Goal: Understand process/instructions

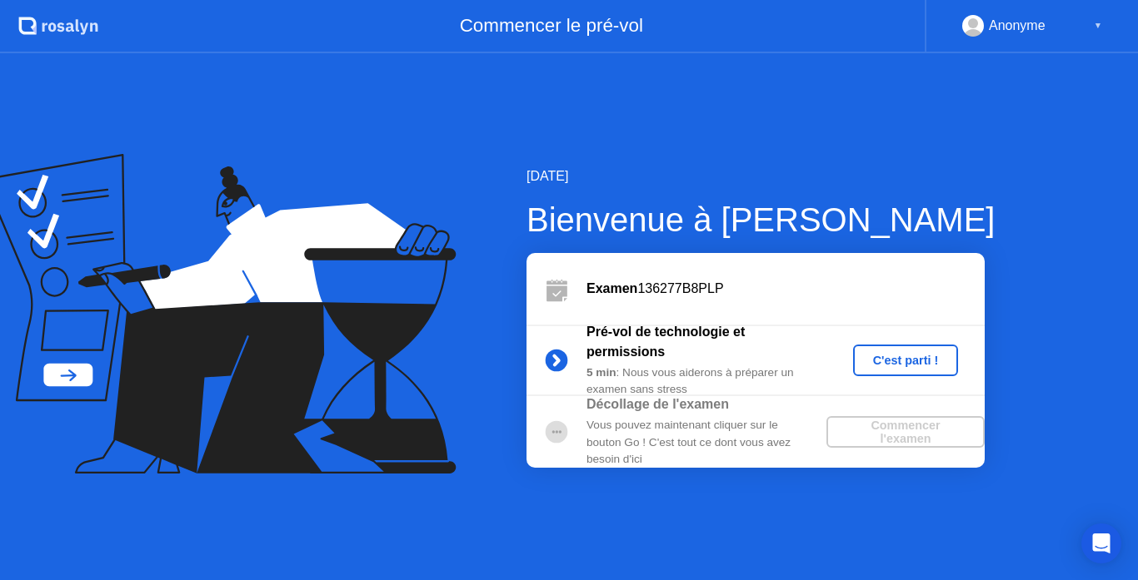
click at [895, 361] on div "C'est parti !" at bounding box center [905, 360] width 92 height 13
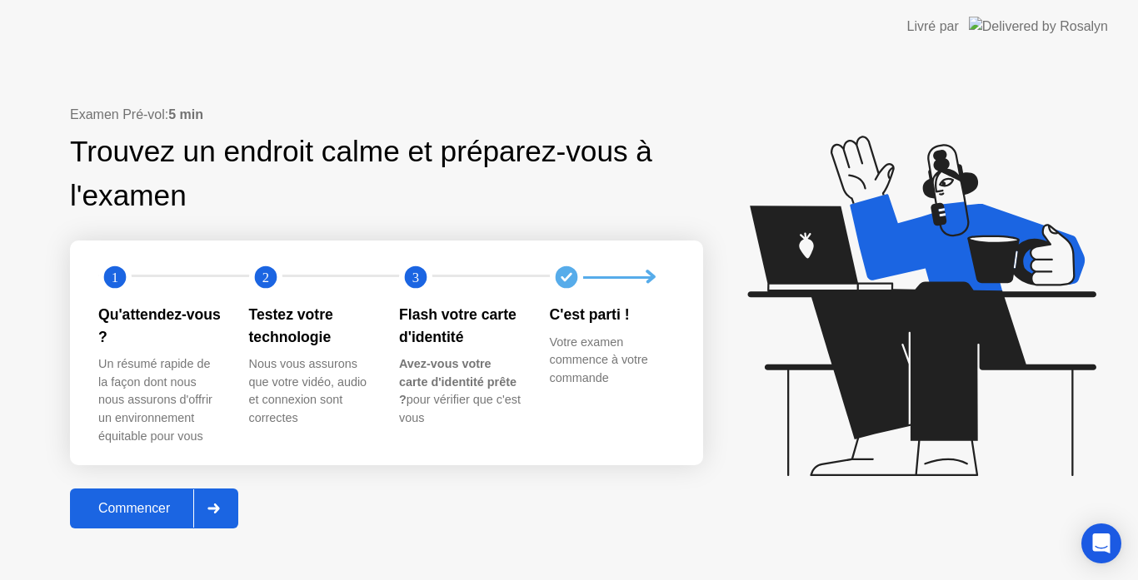
click at [202, 500] on div at bounding box center [213, 509] width 40 height 38
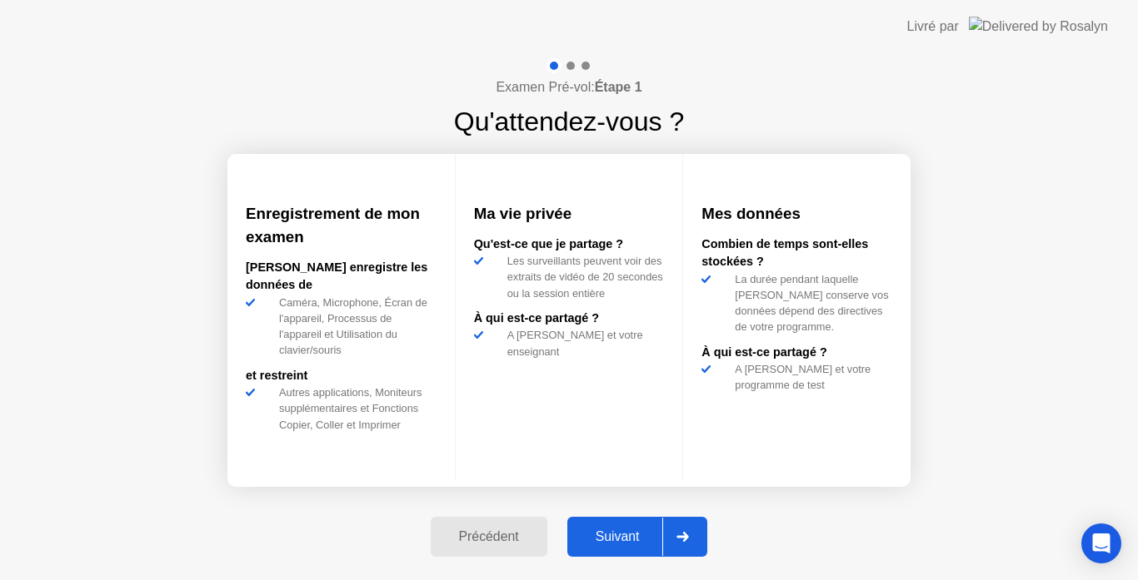
click at [659, 535] on div "Suivant" at bounding box center [617, 537] width 91 height 15
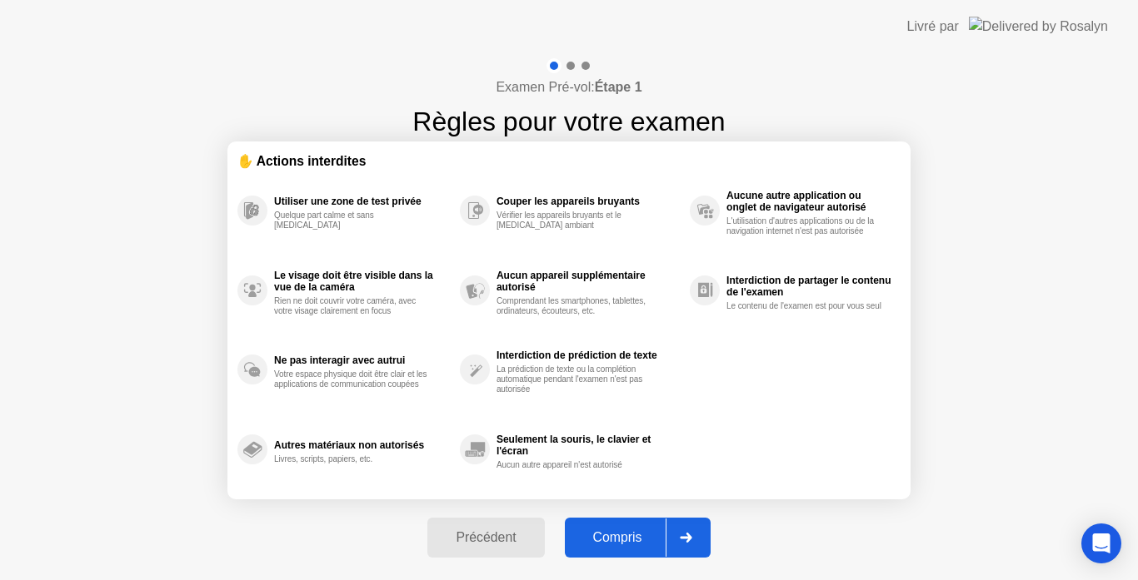
click at [659, 535] on div "Compris" at bounding box center [618, 537] width 96 height 15
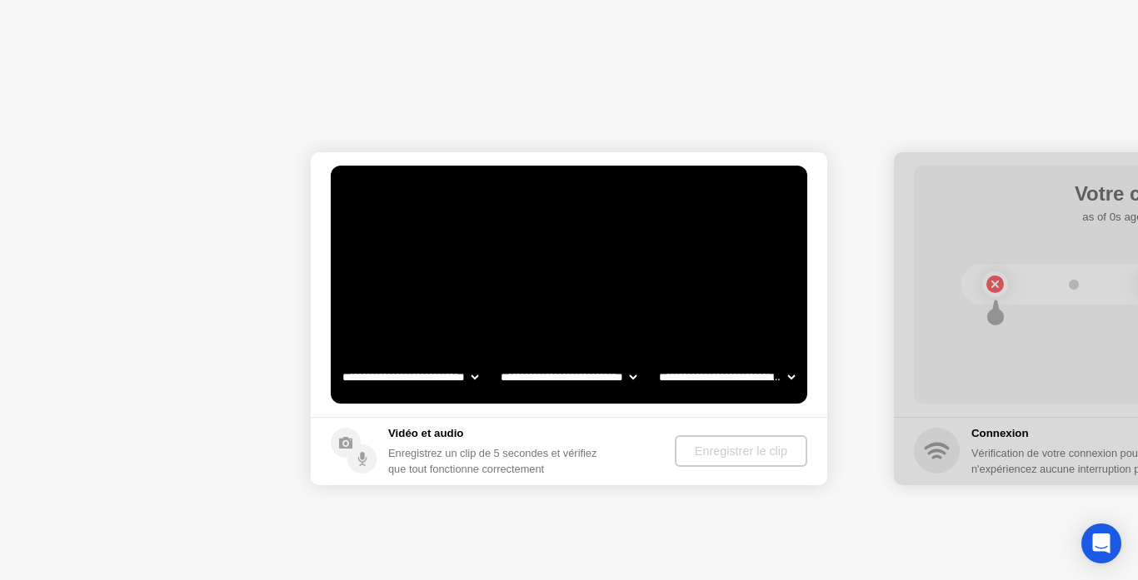
select select "**********"
select select "*******"
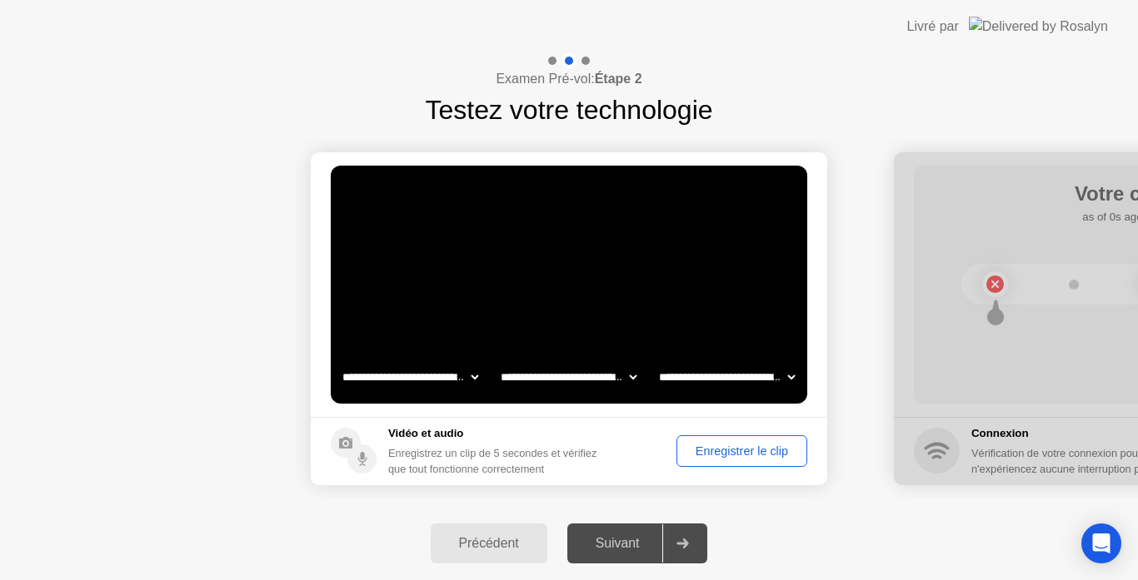
click at [779, 517] on div "Précédent Suivant" at bounding box center [569, 543] width 1138 height 73
click at [1036, 28] on img at bounding box center [1037, 26] width 139 height 19
click at [1096, 548] on icon "Open Intercom Messenger" at bounding box center [1101, 544] width 22 height 22
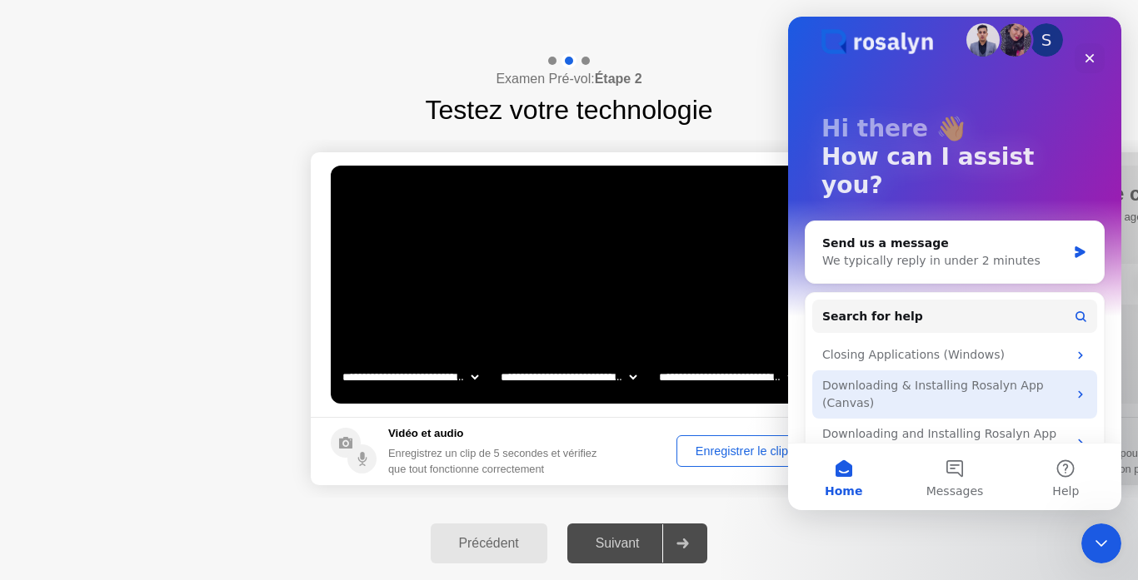
scroll to position [62, 0]
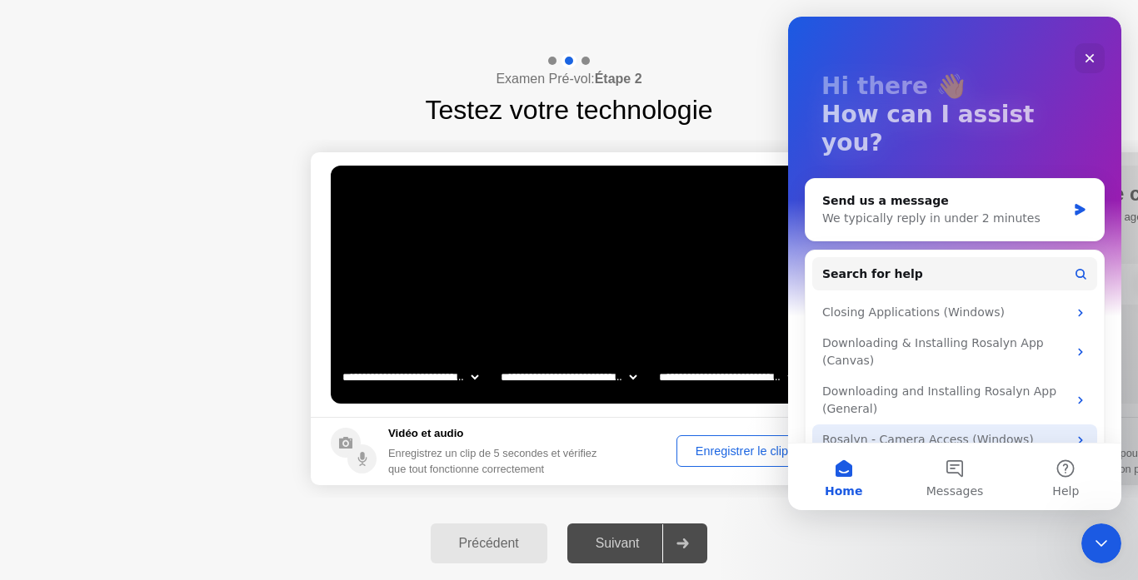
click at [1027, 431] on div "Rosalyn - Camera Access (Windows)" at bounding box center [944, 439] width 245 height 17
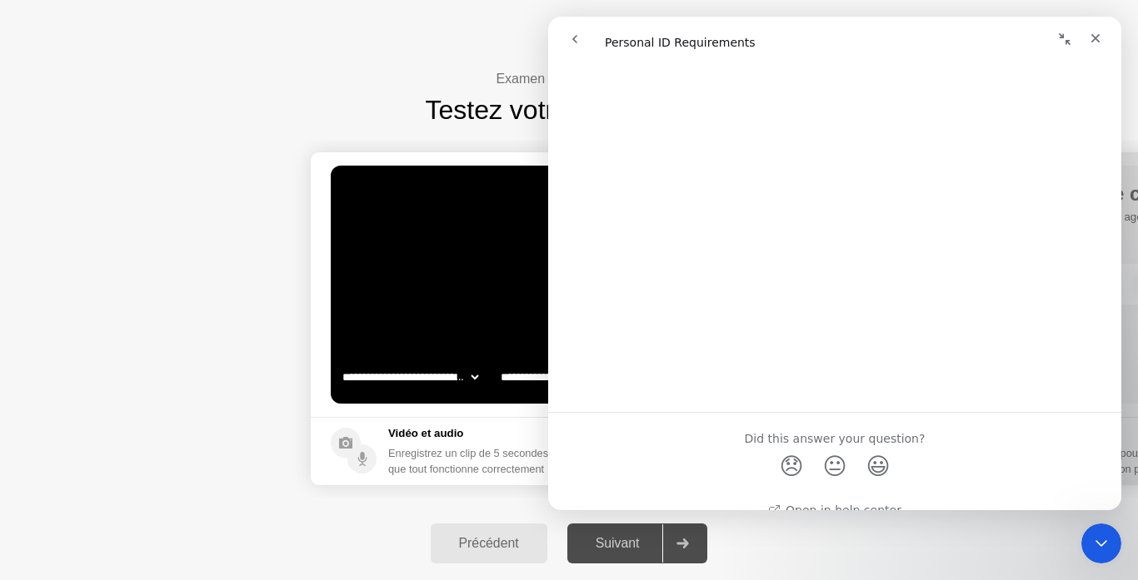
scroll to position [179, 0]
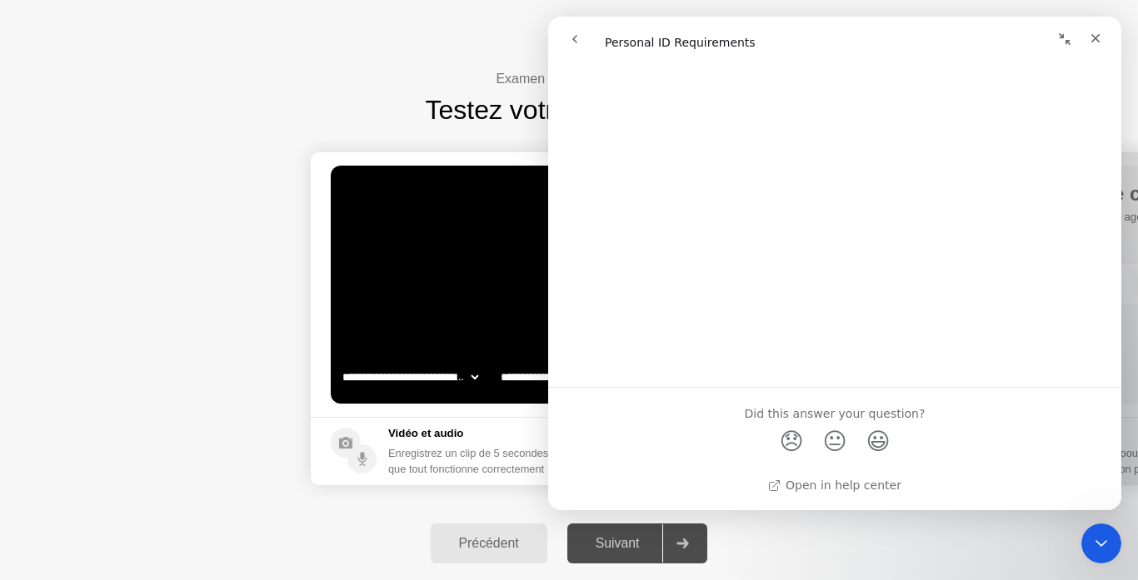
click at [516, 542] on div "Précédent" at bounding box center [489, 543] width 107 height 15
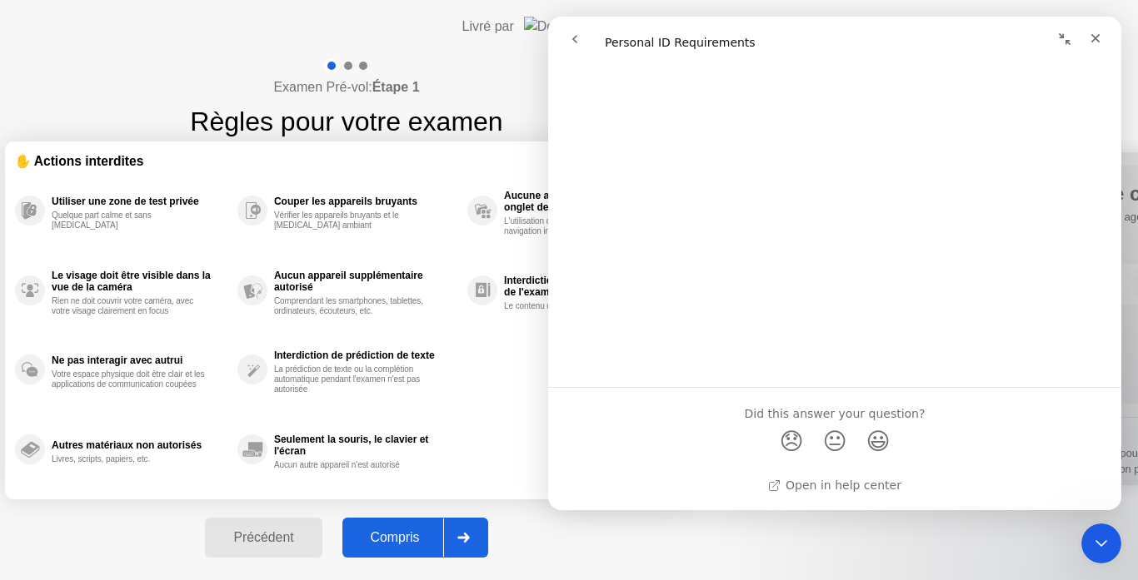
click at [316, 542] on div "Précédent" at bounding box center [263, 537] width 107 height 15
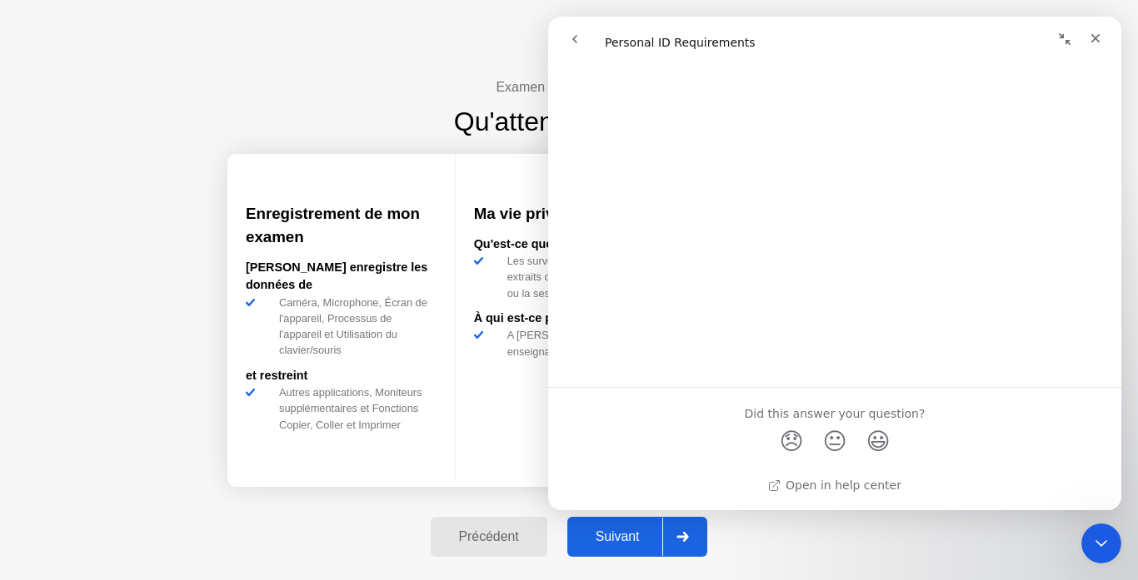
click at [531, 540] on div "Précédent" at bounding box center [489, 537] width 107 height 15
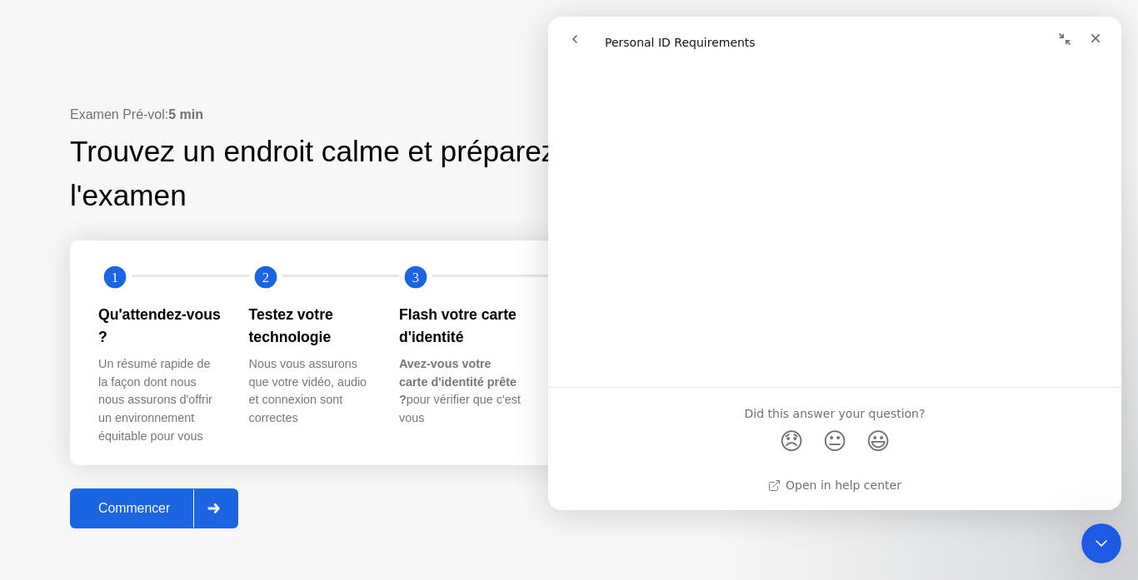
click at [172, 501] on div "Commencer" at bounding box center [134, 508] width 118 height 15
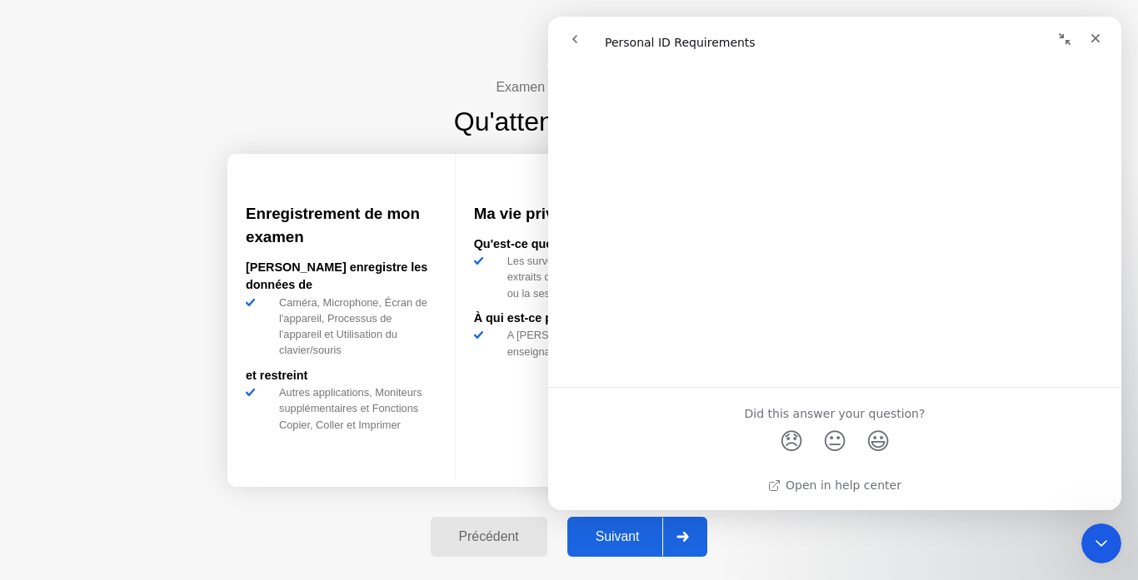
click at [612, 545] on div "Suivant" at bounding box center [617, 537] width 91 height 15
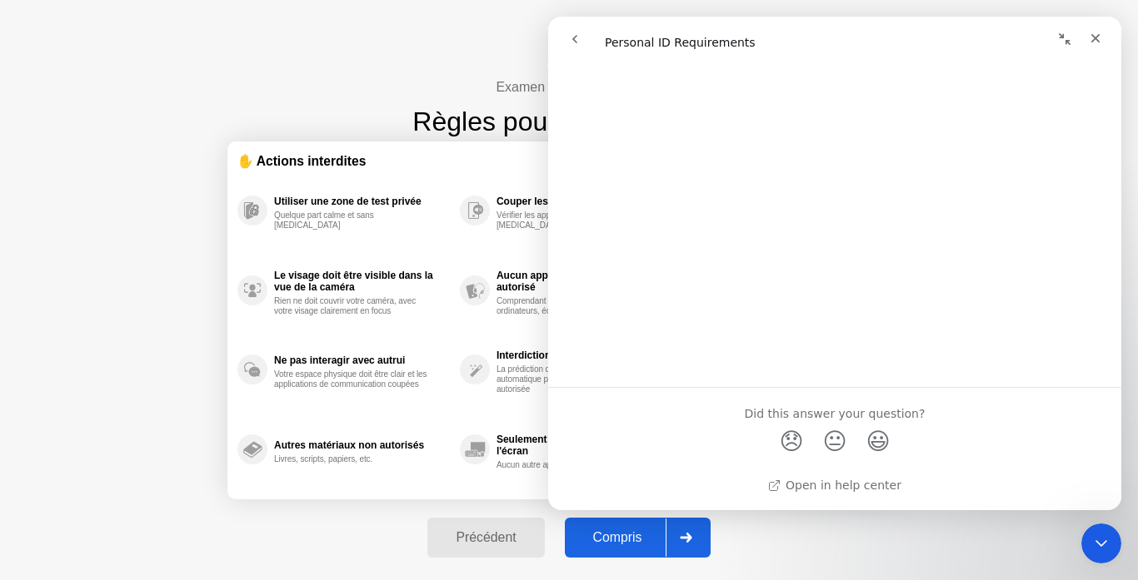
click at [612, 545] on div "Compris" at bounding box center [618, 537] width 96 height 15
select select "**********"
select select "*******"
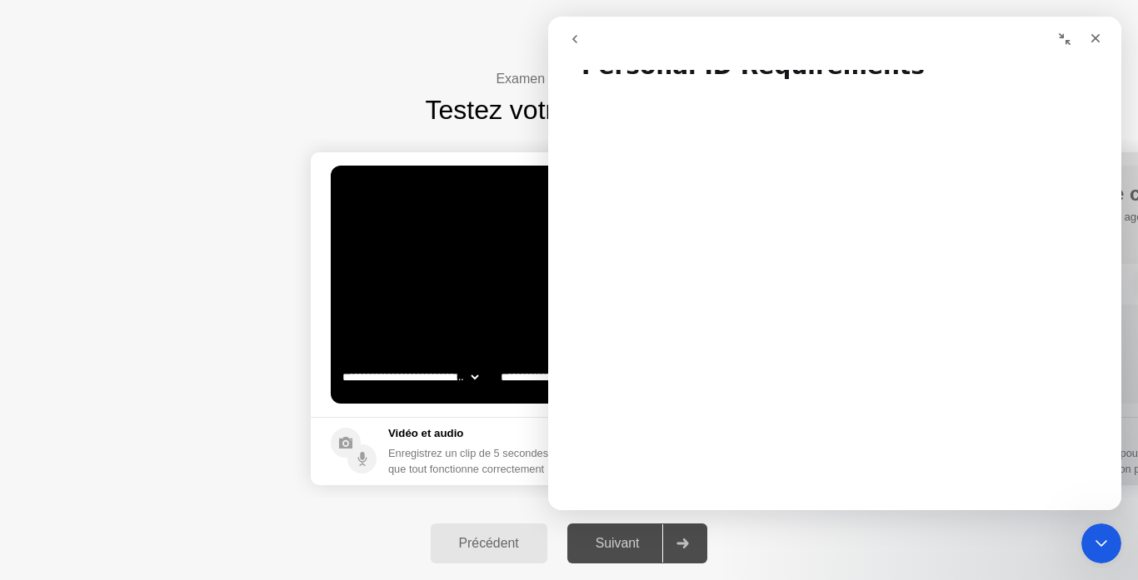
scroll to position [0, 0]
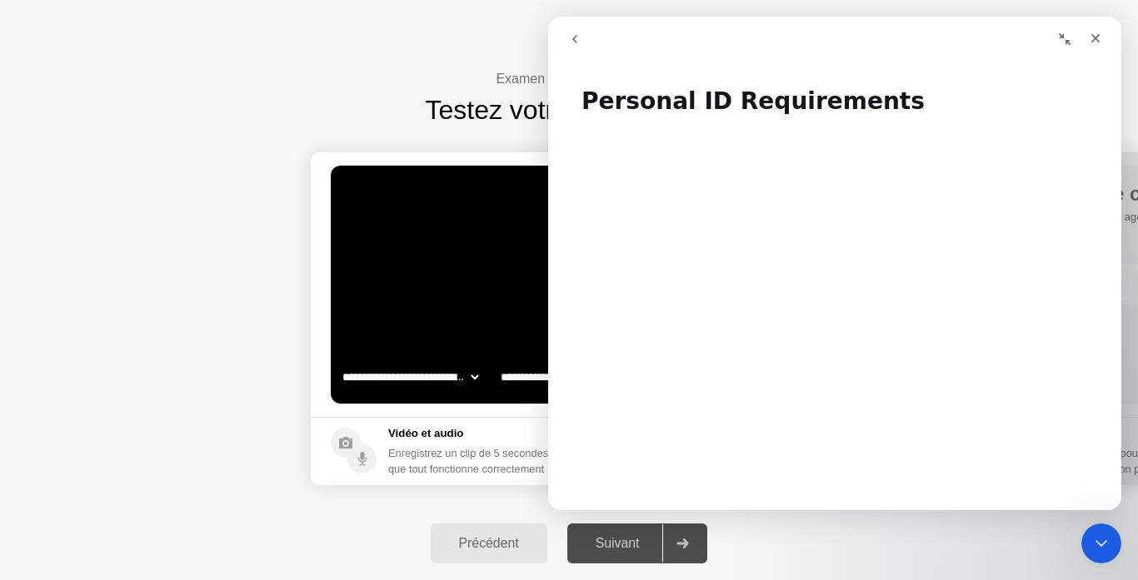
click at [583, 42] on button "go back" at bounding box center [575, 39] width 32 height 32
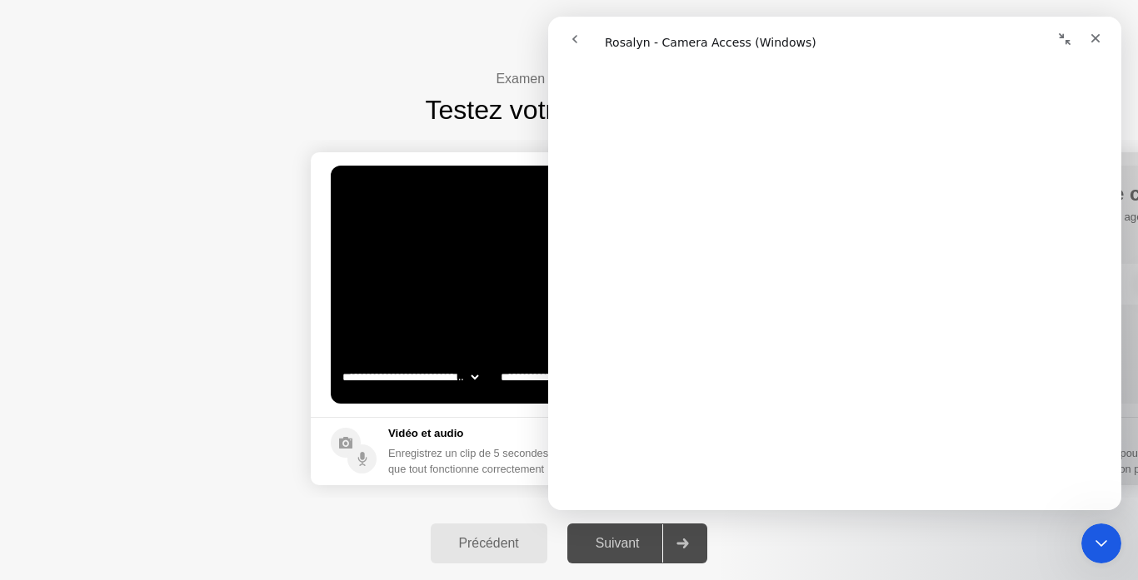
scroll to position [382, 0]
click at [1101, 31] on div "Close" at bounding box center [1095, 38] width 30 height 30
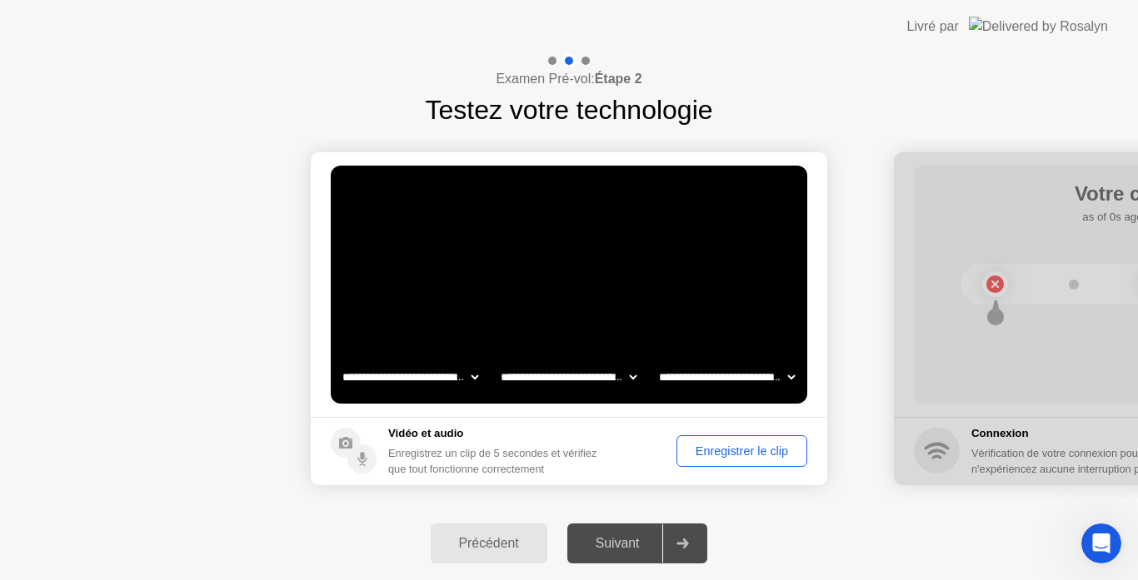
scroll to position [0, 0]
